Goal: Information Seeking & Learning: Learn about a topic

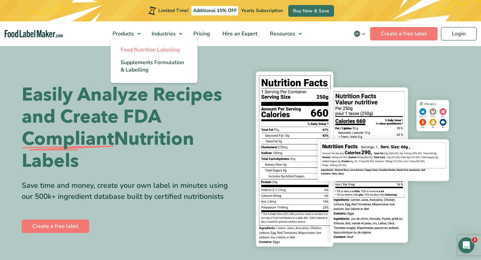
click at [138, 52] on span "Food Nutrition Labelling" at bounding box center [150, 49] width 59 height 7
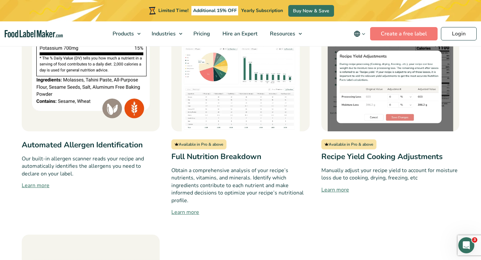
scroll to position [619, 0]
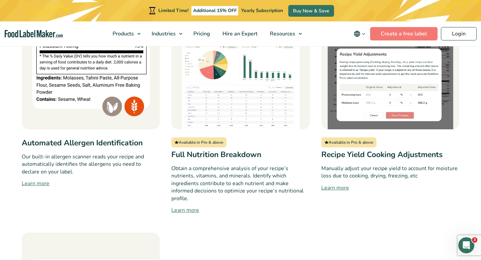
click at [339, 184] on link "Learn more" at bounding box center [390, 188] width 138 height 8
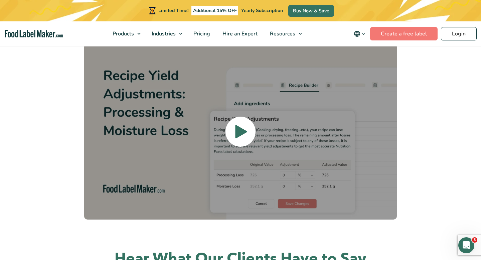
scroll to position [829, 0]
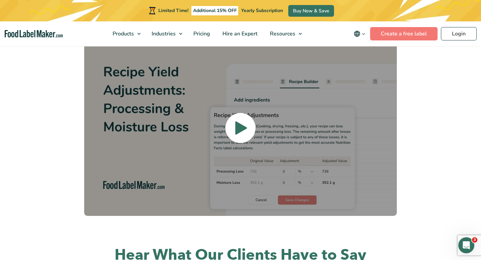
click at [300, 146] on link at bounding box center [240, 128] width 312 height 176
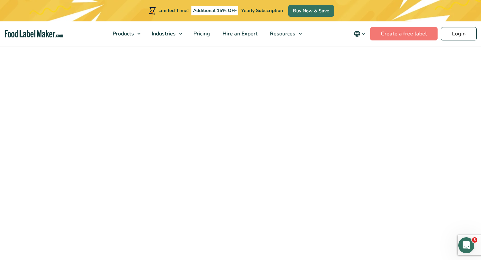
scroll to position [807, 0]
